Goal: Information Seeking & Learning: Learn about a topic

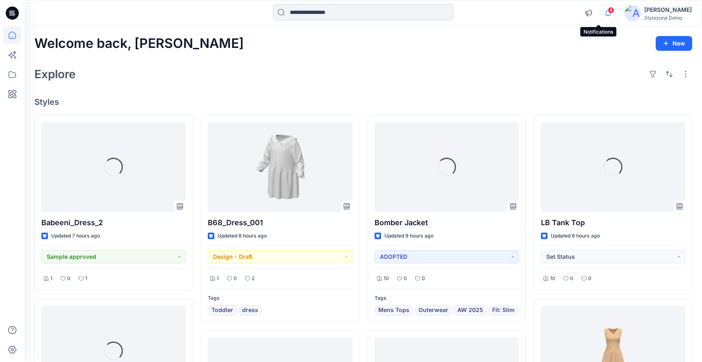
click at [605, 8] on icon "button" at bounding box center [609, 13] width 16 height 16
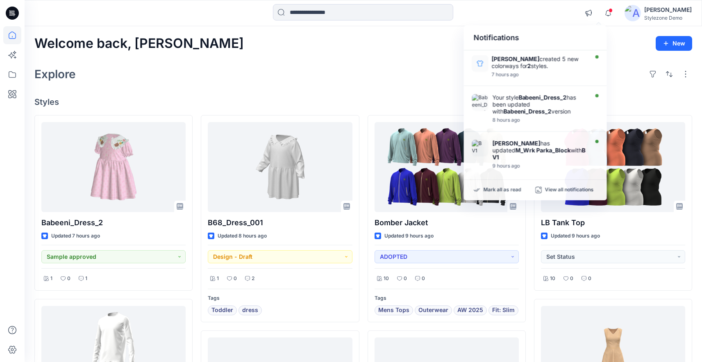
click at [425, 50] on div "Welcome back, [PERSON_NAME] New" at bounding box center [363, 43] width 658 height 15
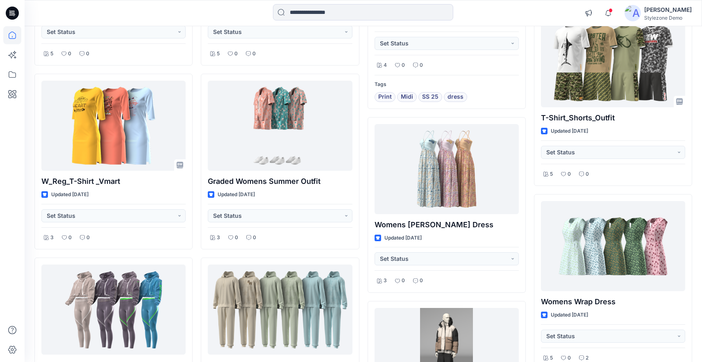
scroll to position [2509, 0]
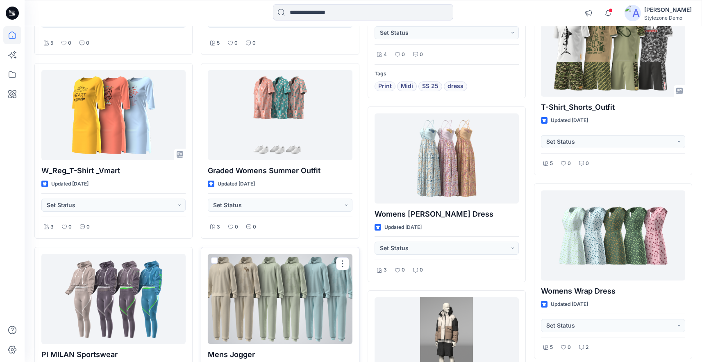
click at [303, 280] on div at bounding box center [280, 299] width 144 height 90
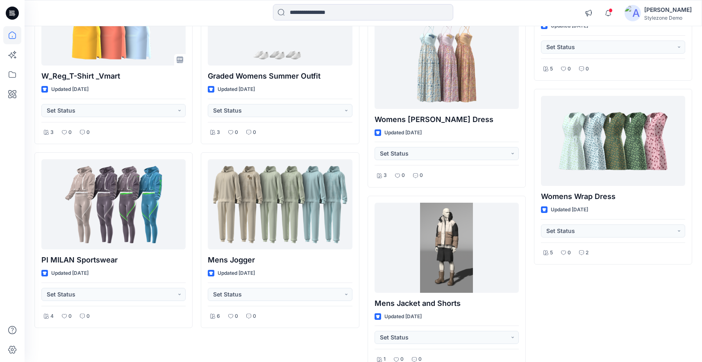
scroll to position [2653, 0]
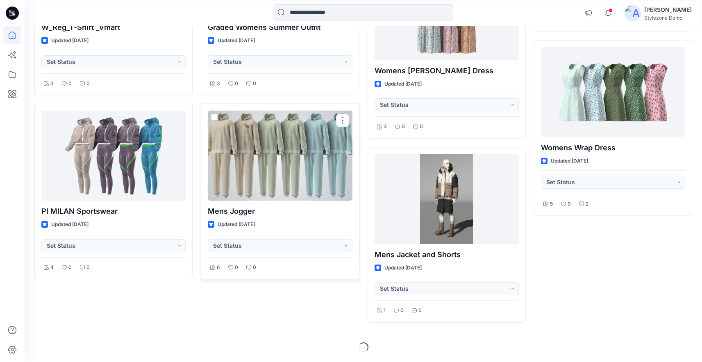
click at [285, 182] on div at bounding box center [280, 156] width 144 height 90
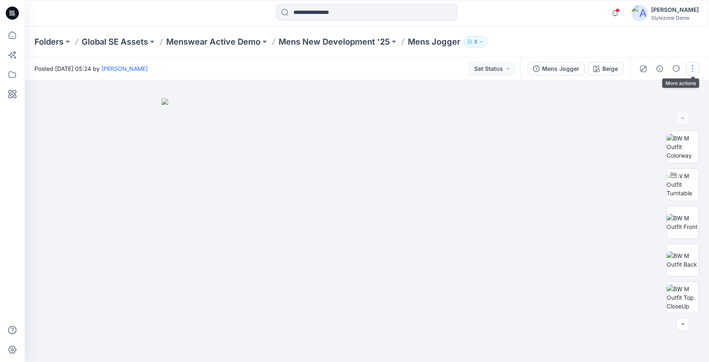
click at [694, 71] on button "button" at bounding box center [692, 68] width 13 height 13
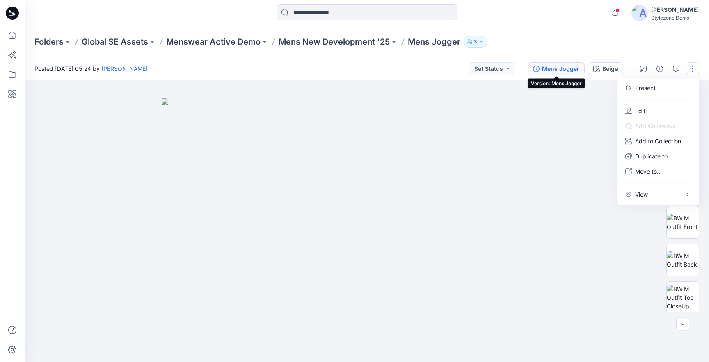
click at [554, 71] on div "Mens Jogger" at bounding box center [560, 68] width 37 height 9
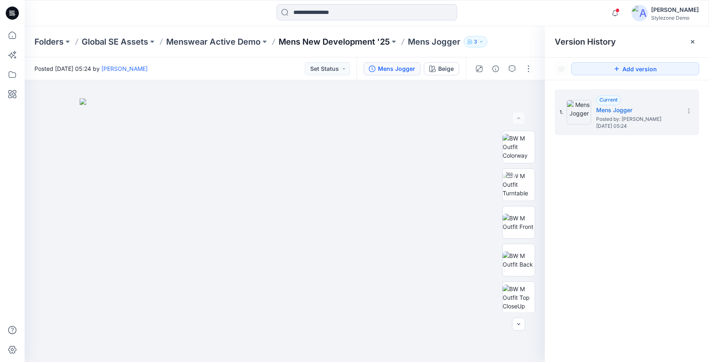
click at [352, 41] on p "Mens New Development '25" at bounding box center [333, 41] width 111 height 11
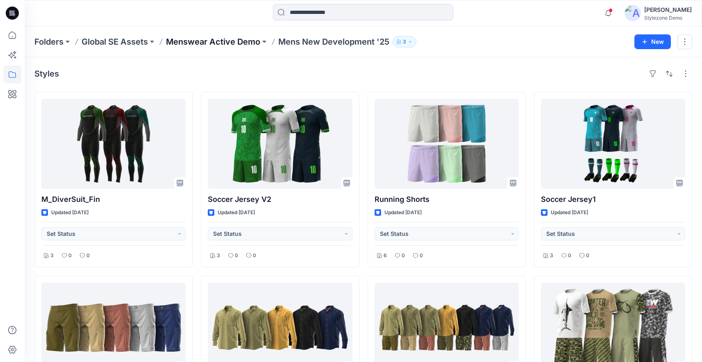
click at [193, 41] on p "Menswear Active Demo" at bounding box center [213, 41] width 94 height 11
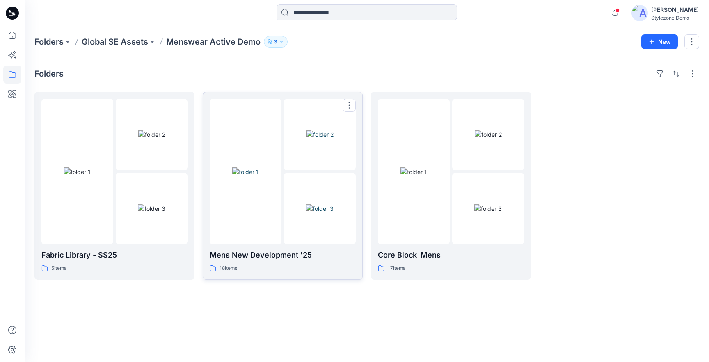
click at [235, 215] on div at bounding box center [246, 172] width 72 height 146
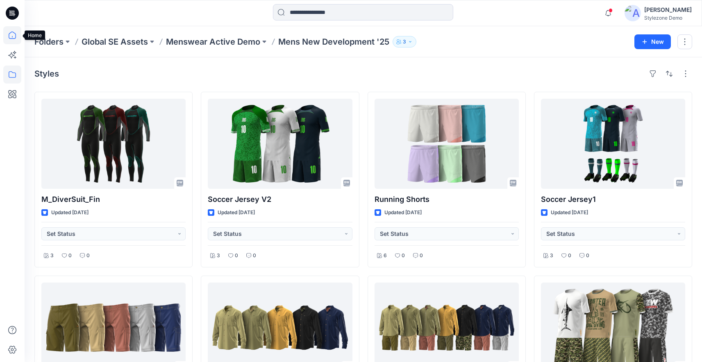
click at [17, 34] on icon at bounding box center [12, 35] width 18 height 18
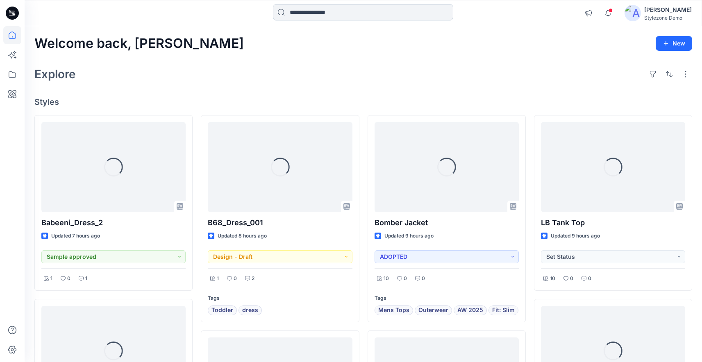
click at [312, 18] on input at bounding box center [363, 12] width 180 height 16
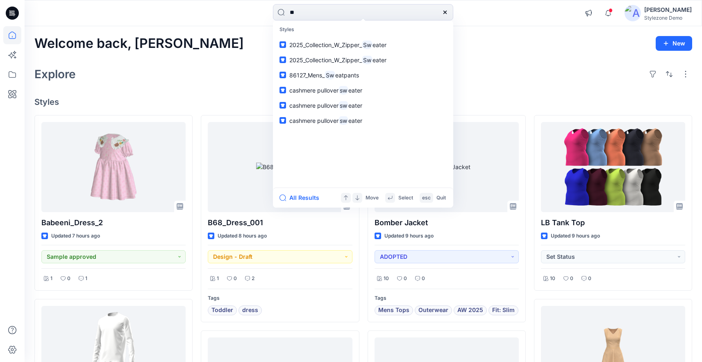
type input "*"
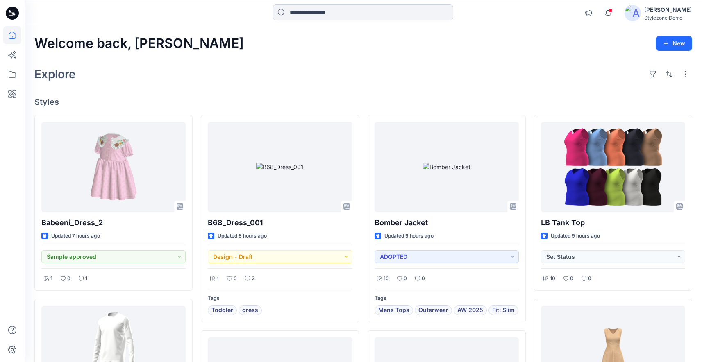
click at [295, 18] on input at bounding box center [363, 12] width 180 height 16
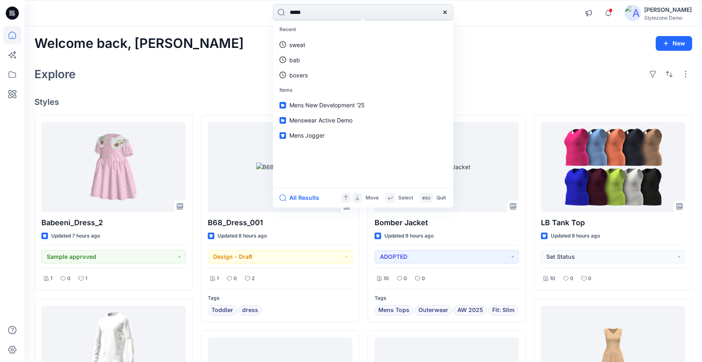
type input "******"
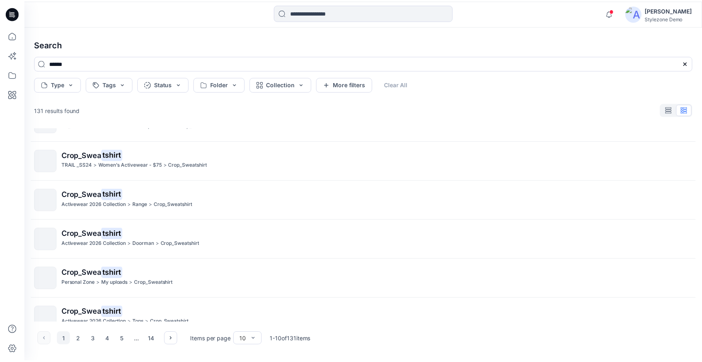
scroll to position [198, 0]
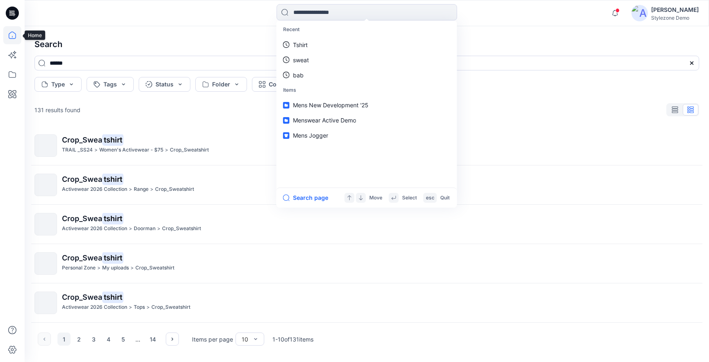
click at [14, 31] on icon at bounding box center [12, 35] width 18 height 18
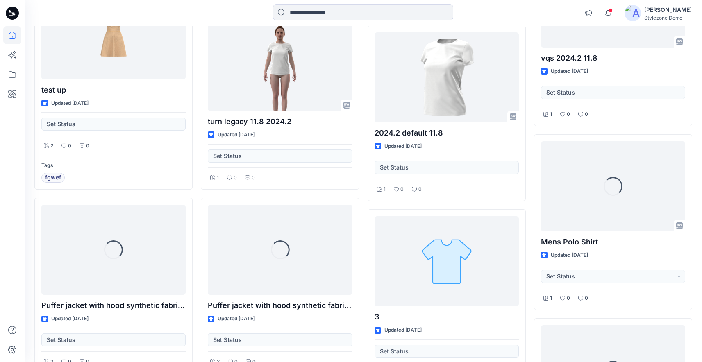
scroll to position [900, 0]
